Goal: Subscribe to service/newsletter

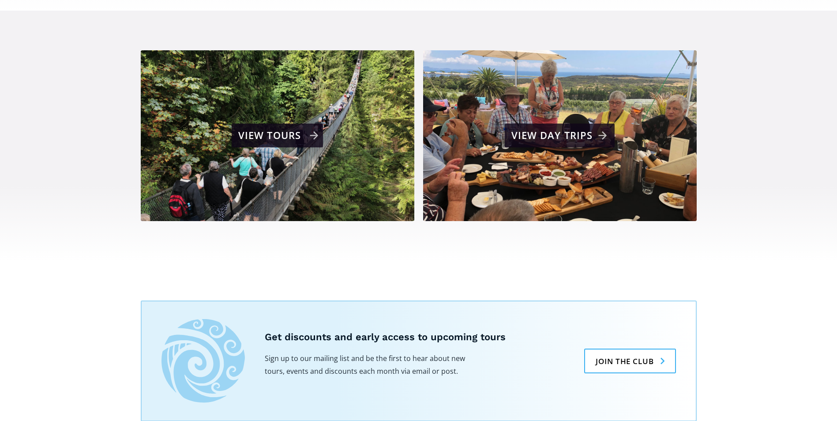
scroll to position [573, 0]
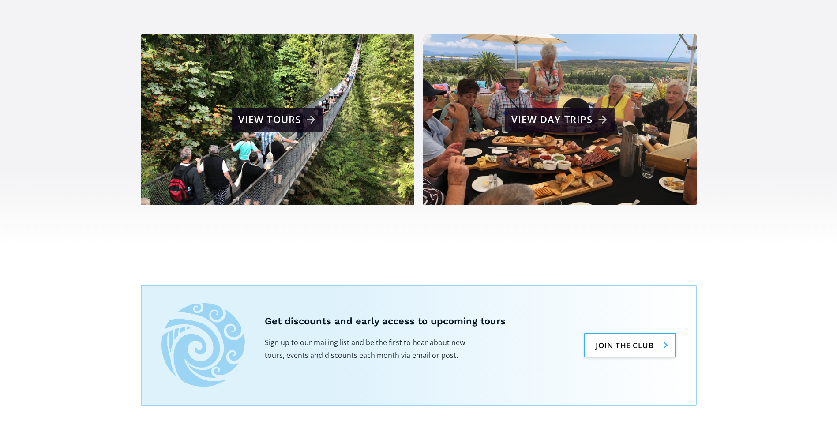
click at [596, 333] on link "Join the club" at bounding box center [629, 345] width 91 height 25
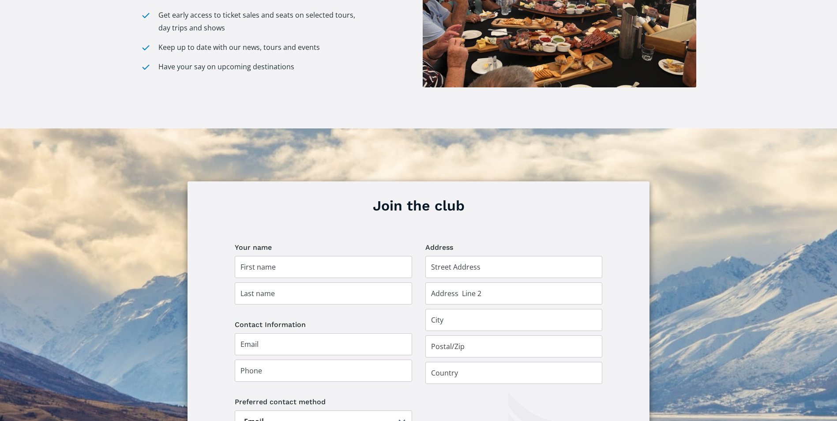
scroll to position [485, 0]
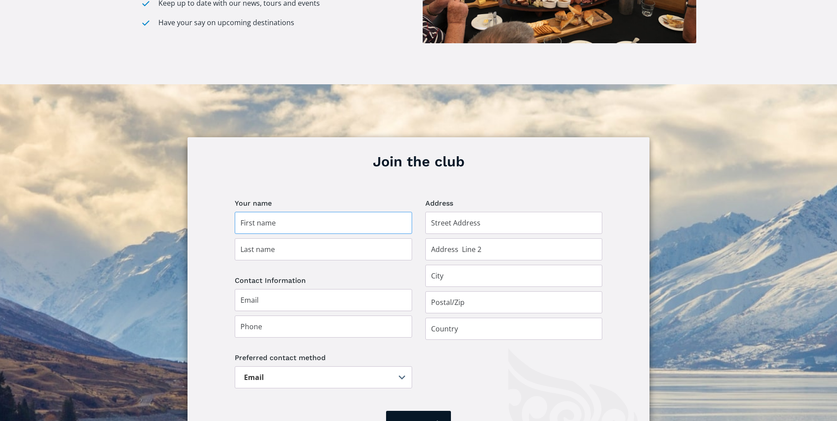
click at [289, 212] on input "Join the club" at bounding box center [323, 223] width 177 height 22
type input "Michael"
type input "Conlan"
type input "[GEOGRAPHIC_DATA]"
type input "birchlane347@gmail.com"
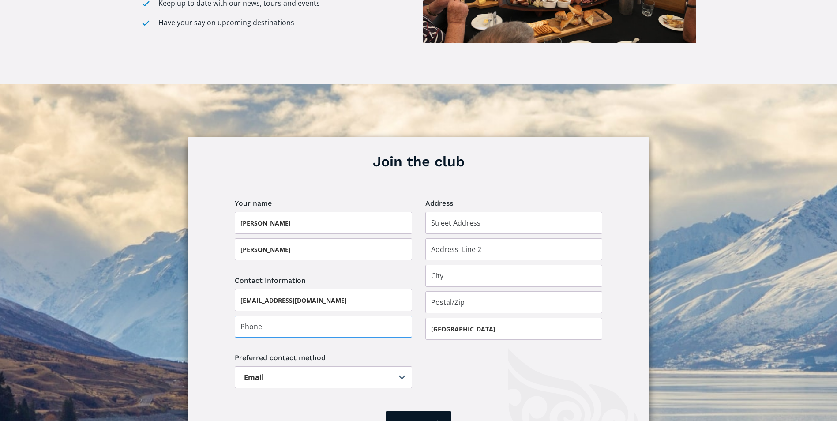
click at [274, 315] on input "Join the club" at bounding box center [323, 326] width 177 height 22
type input "034232604"
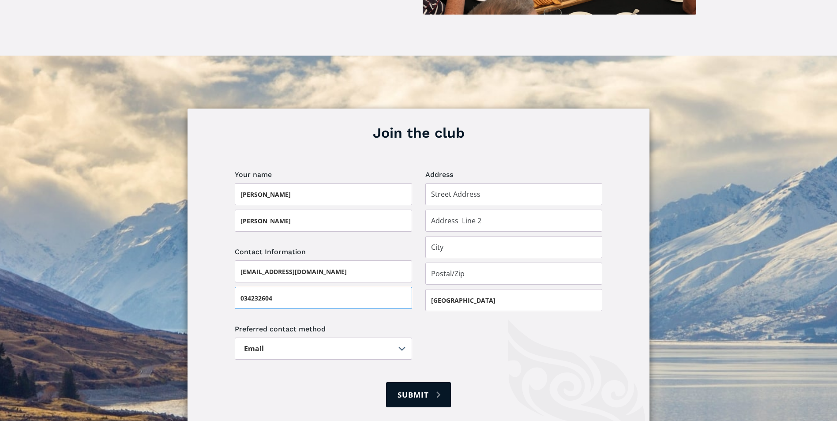
scroll to position [529, 0]
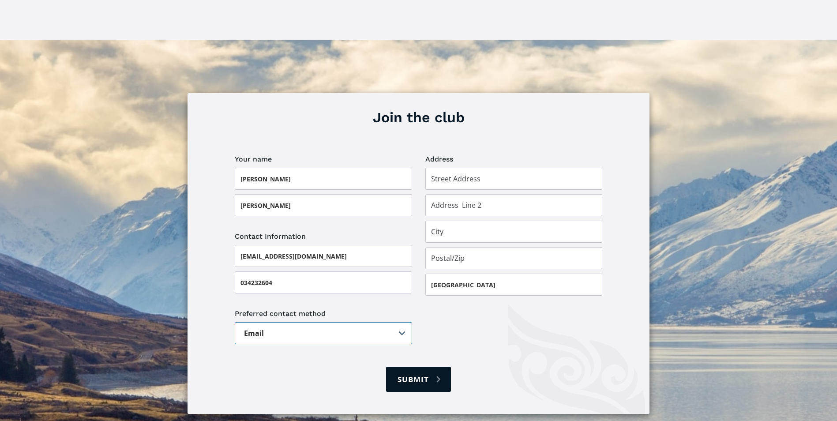
click at [374, 323] on select "Email Post" at bounding box center [323, 333] width 177 height 22
click at [235, 322] on select "Email Post" at bounding box center [323, 333] width 177 height 22
click at [498, 168] on input "Join the club" at bounding box center [513, 179] width 177 height 22
click at [478, 221] on input "Join the club" at bounding box center [513, 232] width 177 height 22
click at [471, 247] on input "Join the club" at bounding box center [513, 258] width 177 height 22
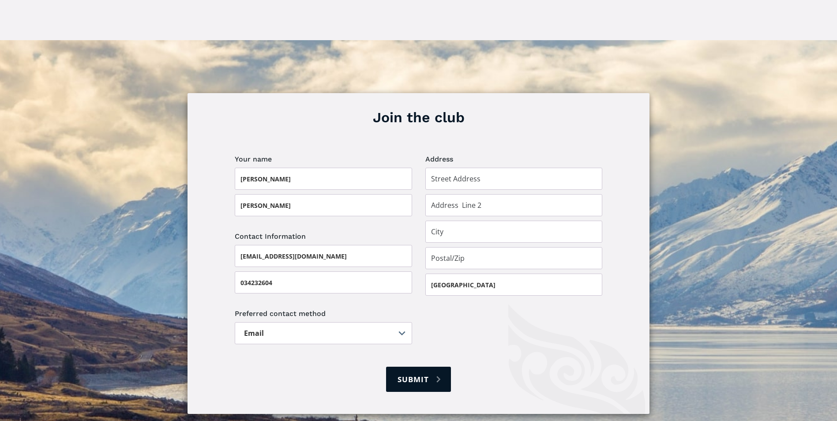
click at [698, 262] on img at bounding box center [418, 253] width 837 height 427
click at [412, 367] on input "Submit" at bounding box center [418, 379] width 64 height 25
click at [494, 168] on input "Join the club" at bounding box center [513, 179] width 177 height 22
type input "9 collisson street"
click at [489, 194] on input "Join the club" at bounding box center [513, 205] width 177 height 22
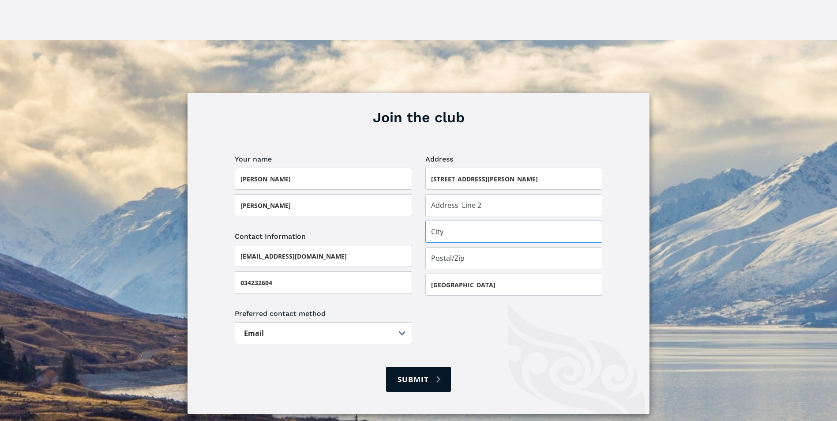
click at [473, 221] on input "Join the club" at bounding box center [513, 232] width 177 height 22
type input "Leeston"
click at [473, 249] on input "Join the club" at bounding box center [513, 258] width 177 height 22
type input "7632"
click at [419, 367] on input "Submit" at bounding box center [418, 379] width 64 height 25
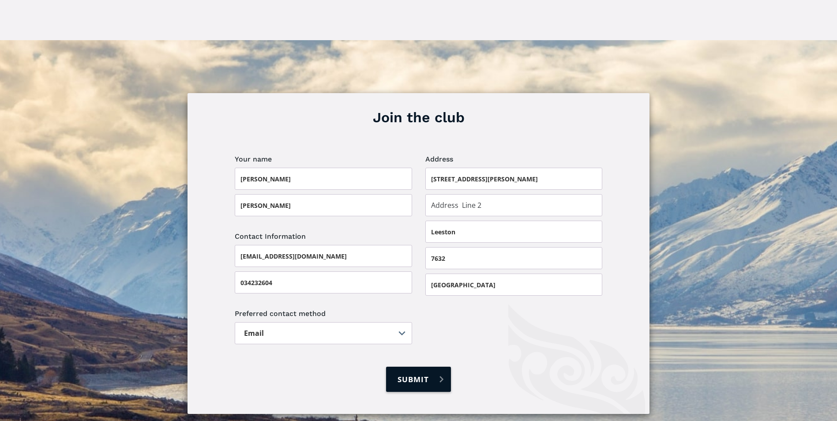
type input "Please wait..."
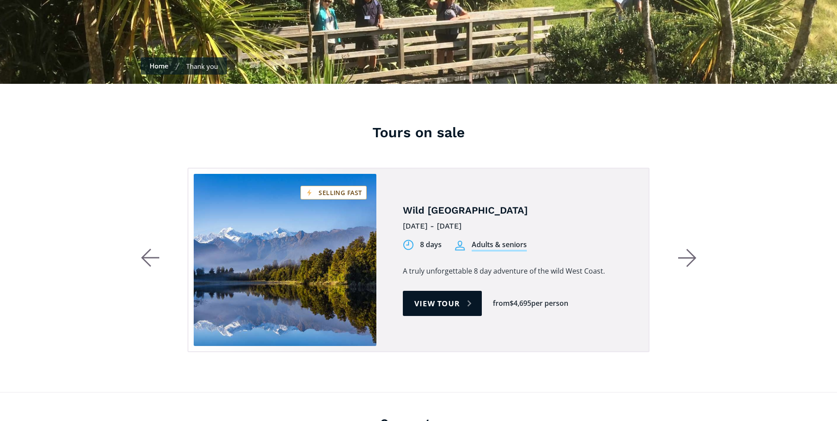
scroll to position [309, 0]
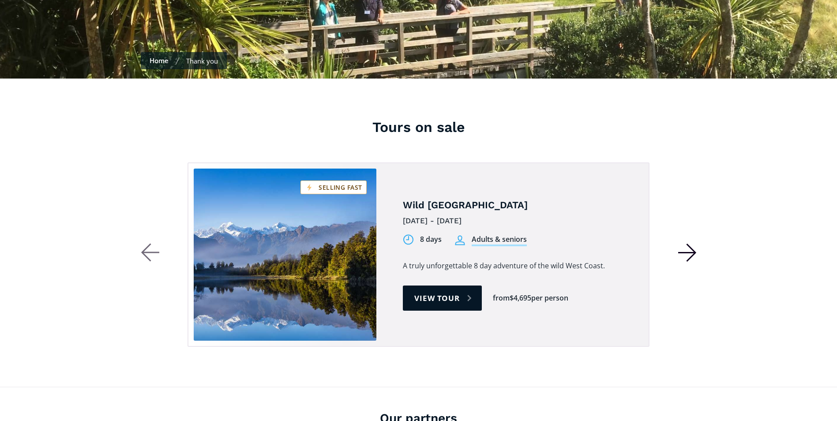
click at [694, 253] on icon "button" at bounding box center [686, 253] width 17 height 0
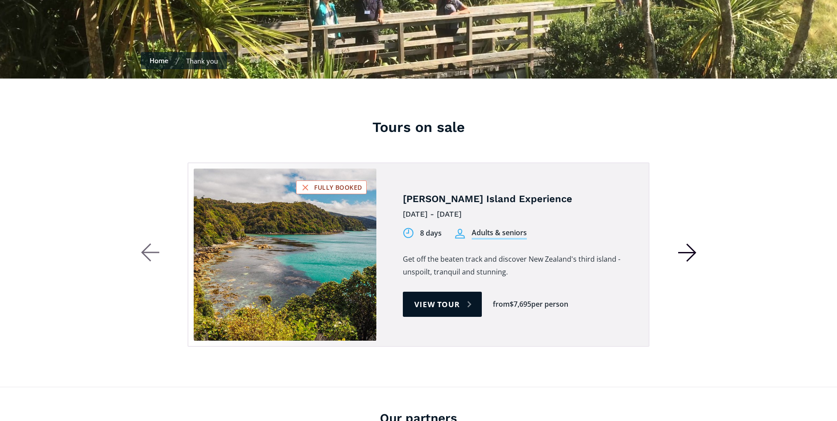
click at [694, 253] on icon "button" at bounding box center [686, 253] width 17 height 0
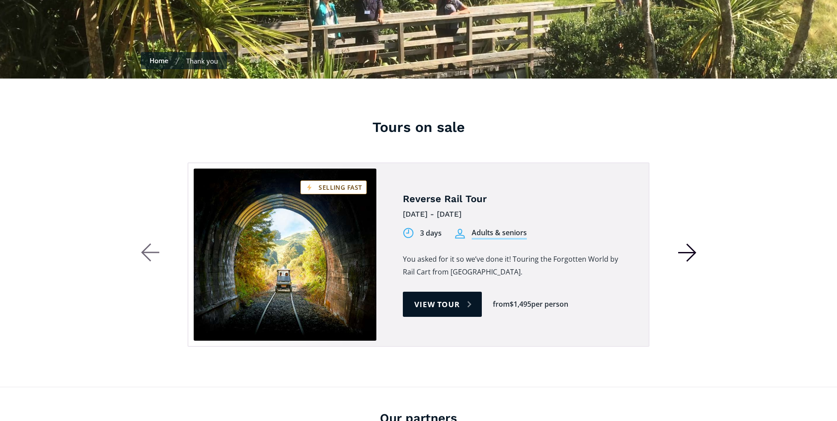
click at [694, 253] on icon "button" at bounding box center [686, 253] width 17 height 0
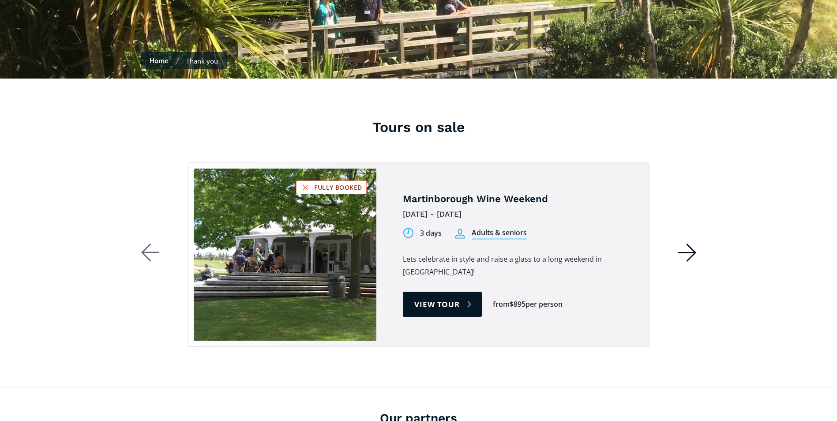
click at [694, 253] on icon "button" at bounding box center [686, 253] width 17 height 0
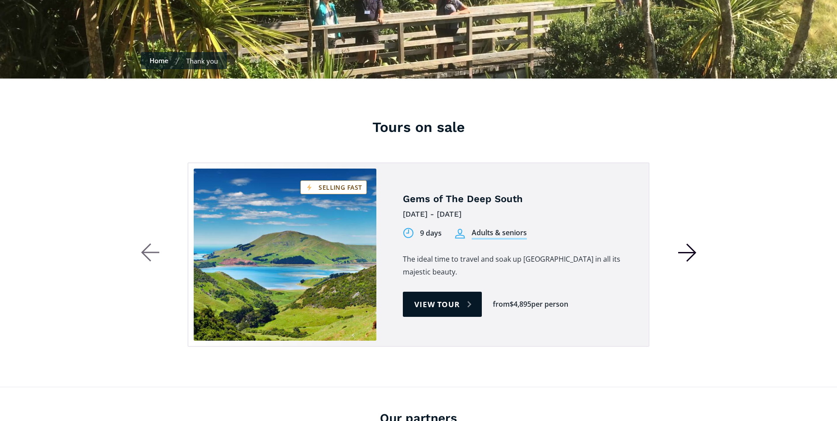
click at [694, 253] on icon "button" at bounding box center [686, 253] width 17 height 0
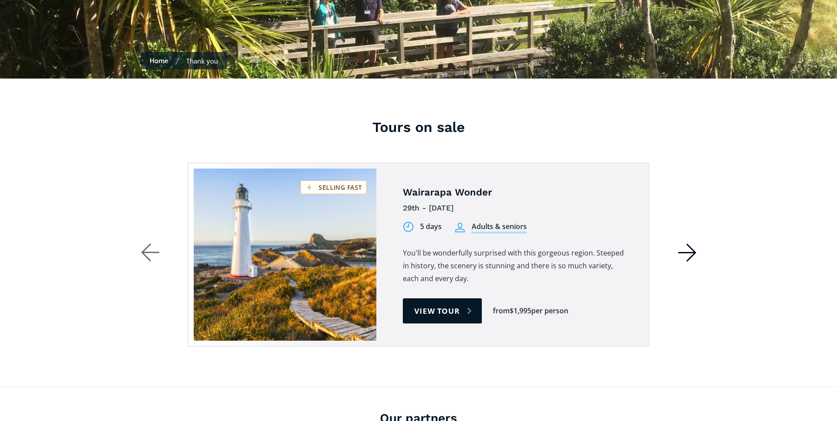
click at [694, 253] on icon "button" at bounding box center [686, 253] width 17 height 0
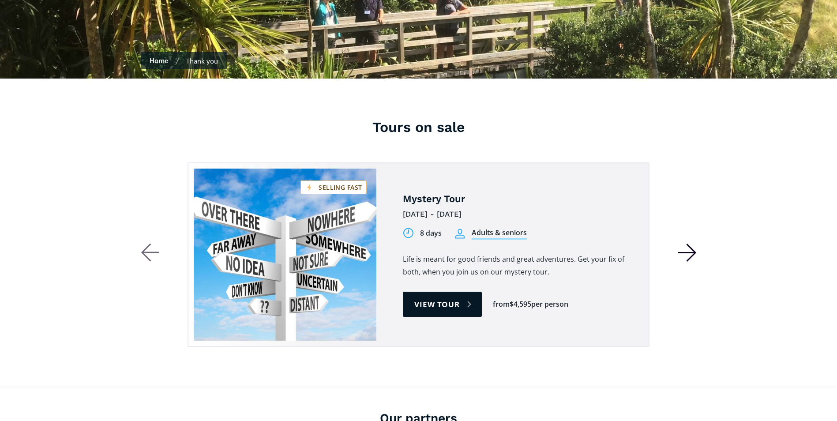
click at [694, 253] on icon "button" at bounding box center [686, 253] width 17 height 0
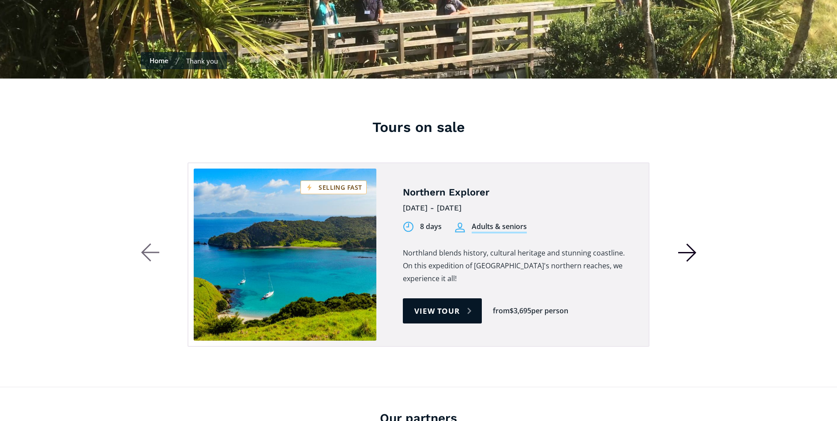
click at [694, 253] on icon "button" at bounding box center [686, 253] width 17 height 0
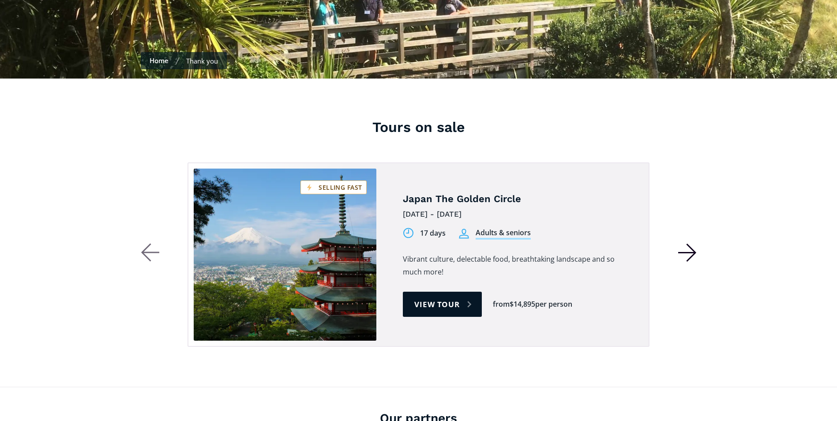
click at [694, 253] on icon "button" at bounding box center [686, 253] width 17 height 0
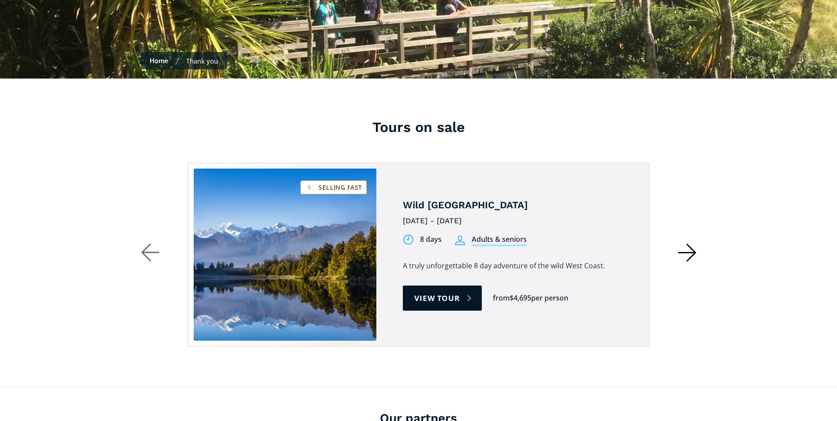
click at [694, 253] on icon "button" at bounding box center [686, 253] width 17 height 0
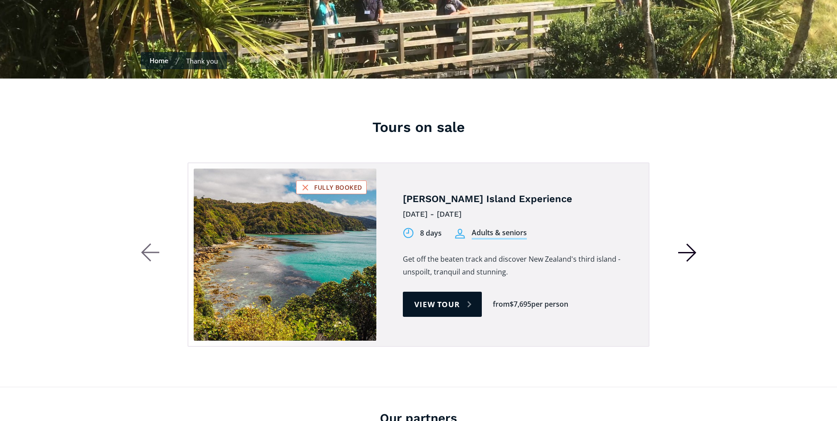
click at [694, 253] on icon "button" at bounding box center [686, 253] width 17 height 0
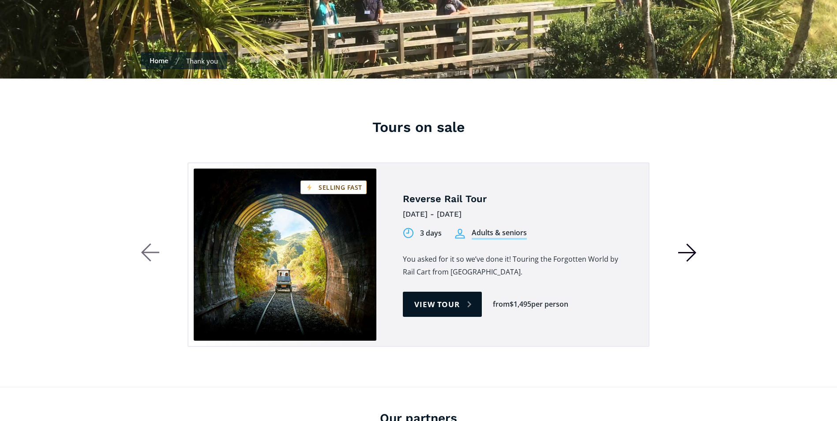
click at [694, 253] on icon "button" at bounding box center [686, 253] width 17 height 0
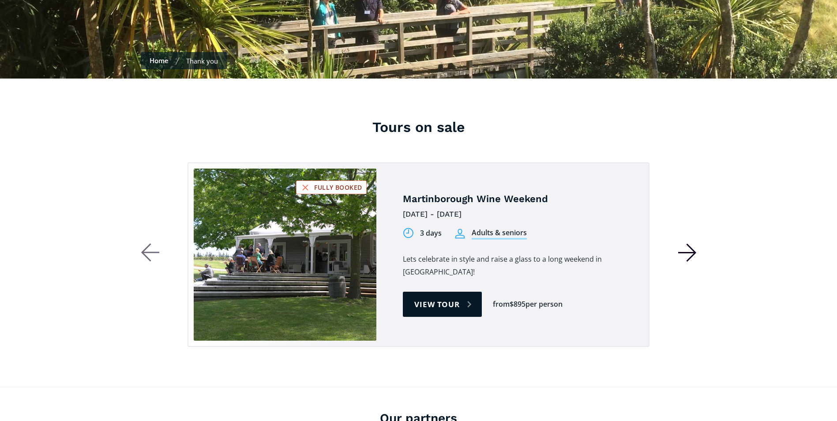
click at [694, 253] on icon "button" at bounding box center [686, 253] width 17 height 0
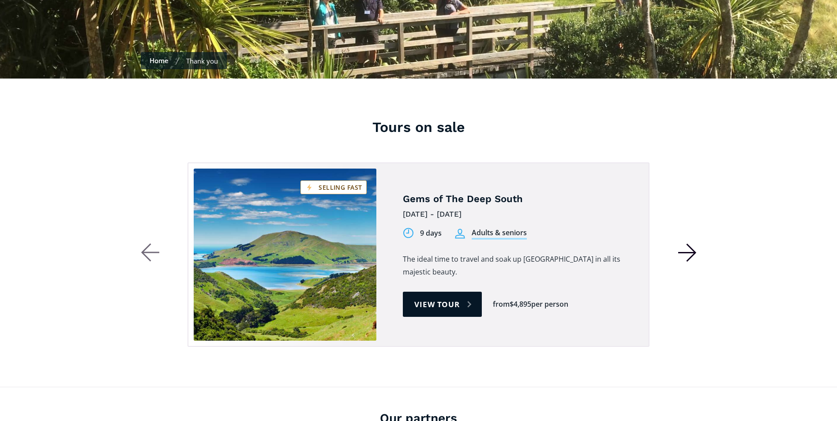
click at [694, 253] on icon "button" at bounding box center [686, 253] width 17 height 0
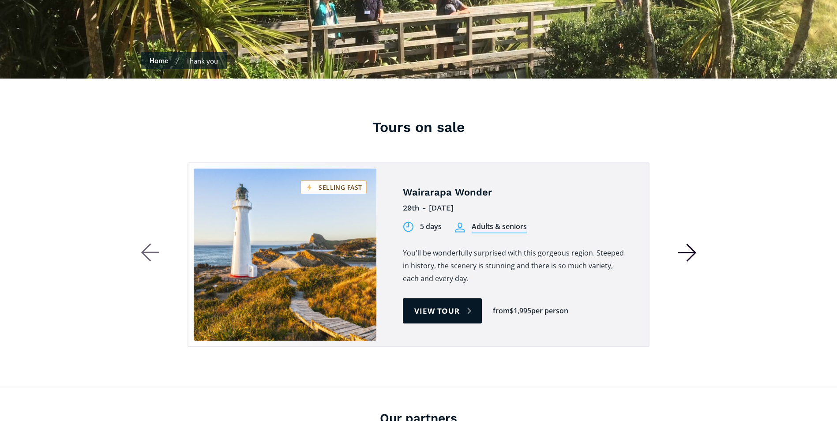
click at [694, 253] on icon "button" at bounding box center [686, 253] width 17 height 0
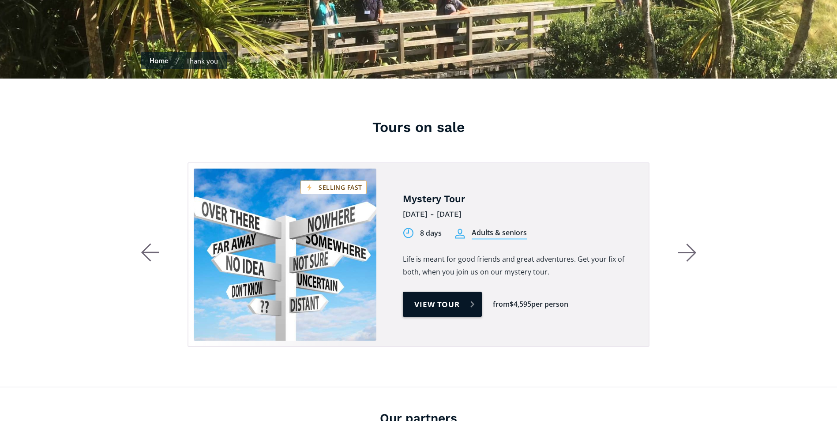
click at [470, 292] on link "View tour" at bounding box center [442, 304] width 79 height 25
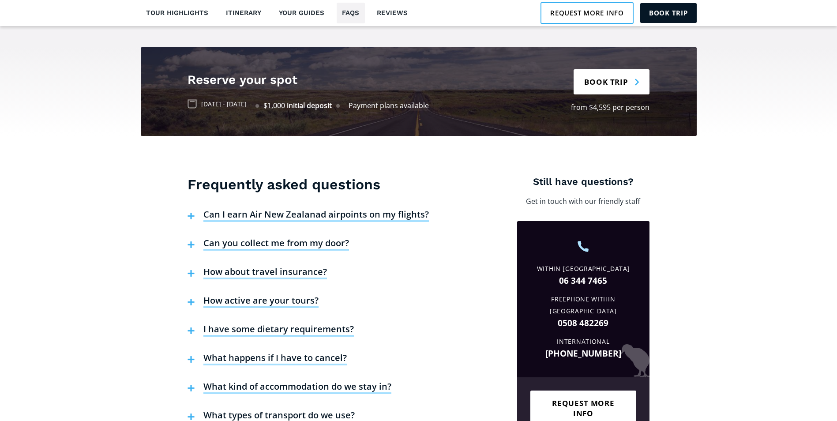
scroll to position [2029, 0]
